Goal: Transaction & Acquisition: Purchase product/service

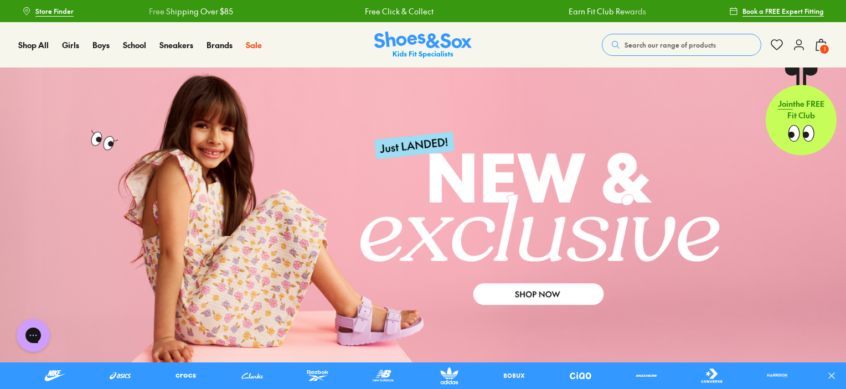
click at [626, 40] on span "Search our range of products" at bounding box center [669, 45] width 91 height 10
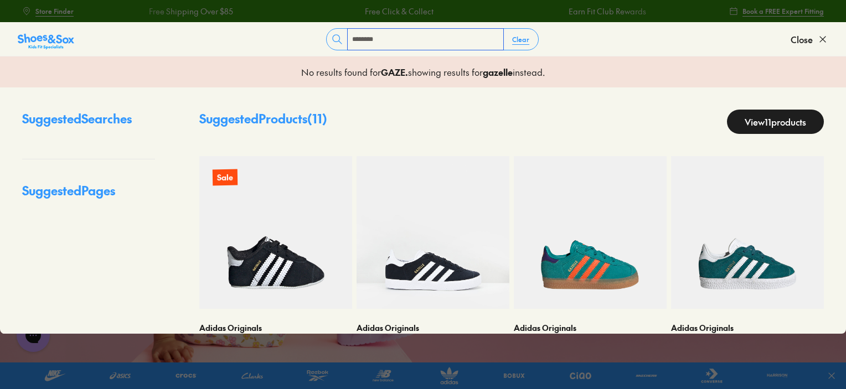
type input "********"
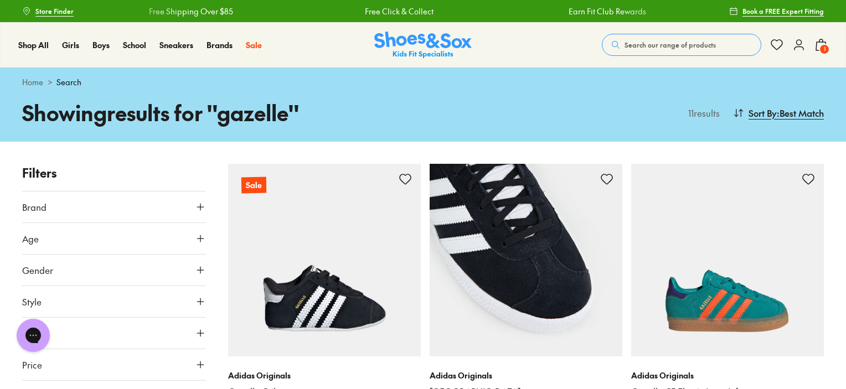
click at [578, 284] on img at bounding box center [525, 260] width 193 height 193
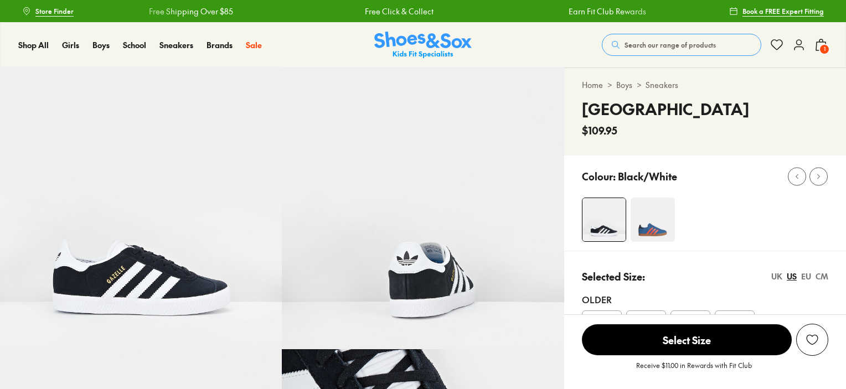
click at [664, 224] on img at bounding box center [652, 220] width 44 height 44
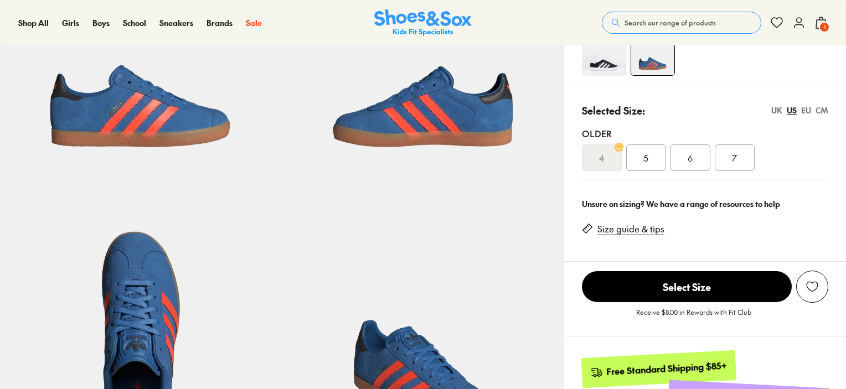
select select "*"
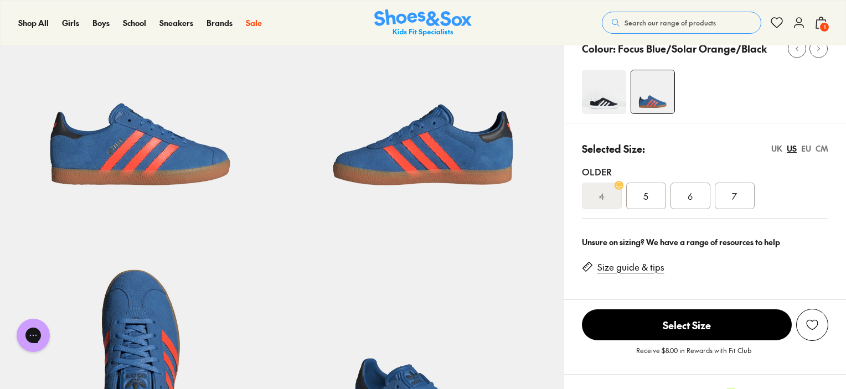
scroll to position [166, 0]
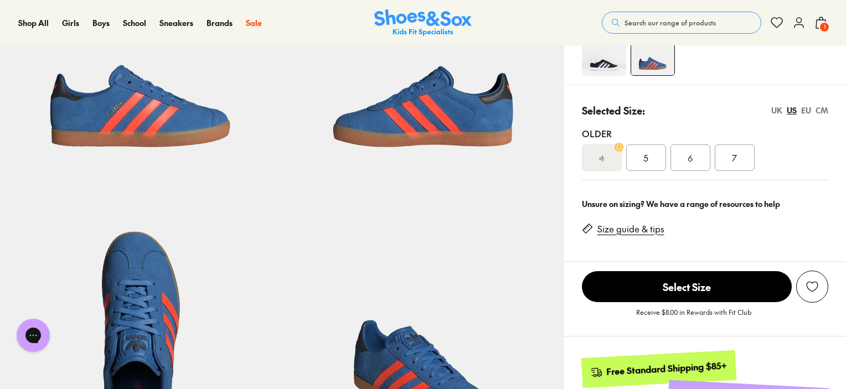
click at [607, 54] on img at bounding box center [604, 54] width 44 height 44
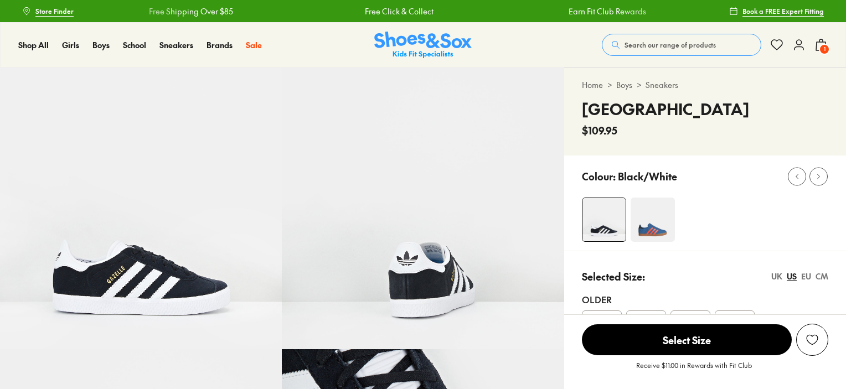
scroll to position [111, 0]
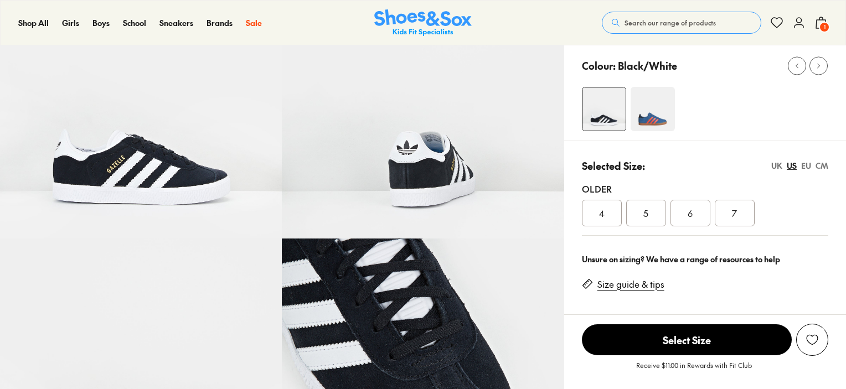
click at [649, 101] on img at bounding box center [652, 109] width 44 height 44
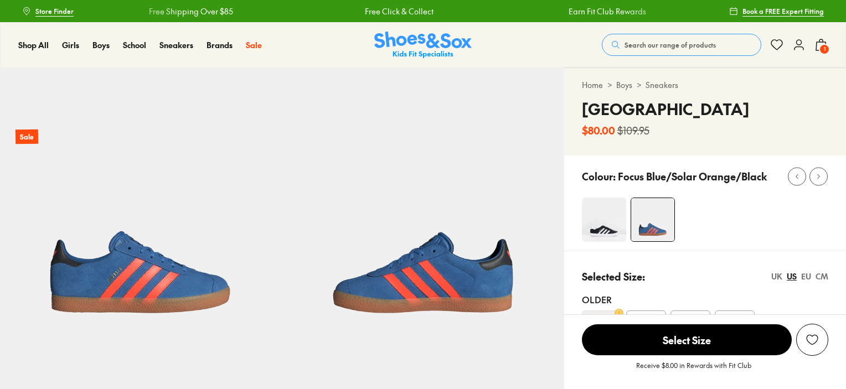
select select "*"
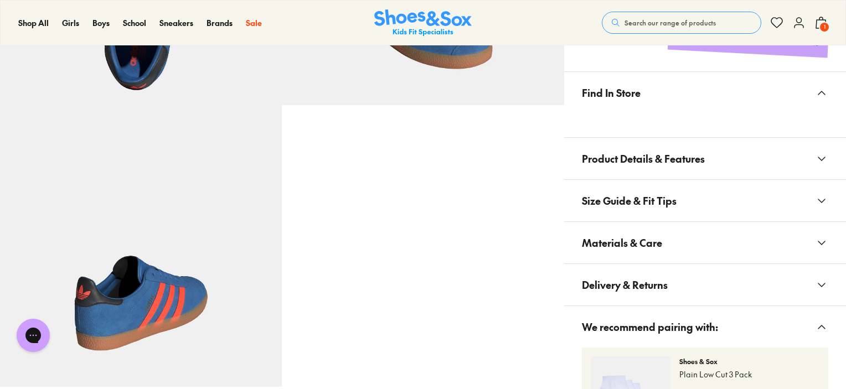
scroll to position [553, 0]
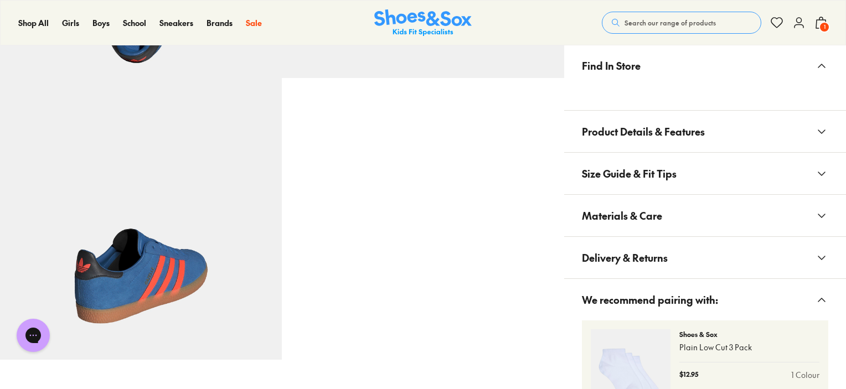
click at [654, 212] on span "Materials & Care" at bounding box center [622, 215] width 80 height 33
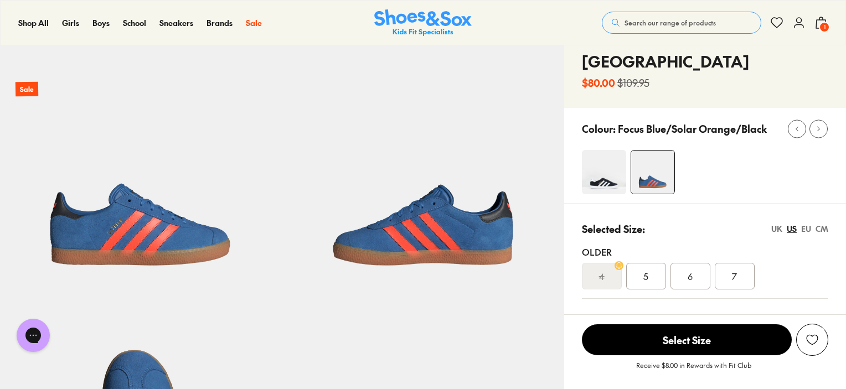
scroll to position [47, 0]
